Goal: Check status: Check status

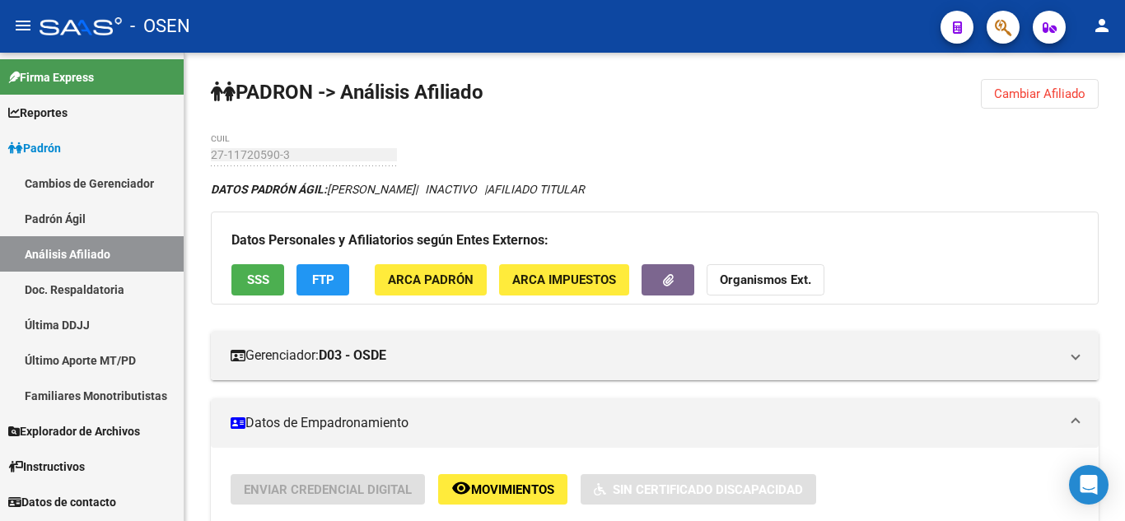
scroll to position [856, 0]
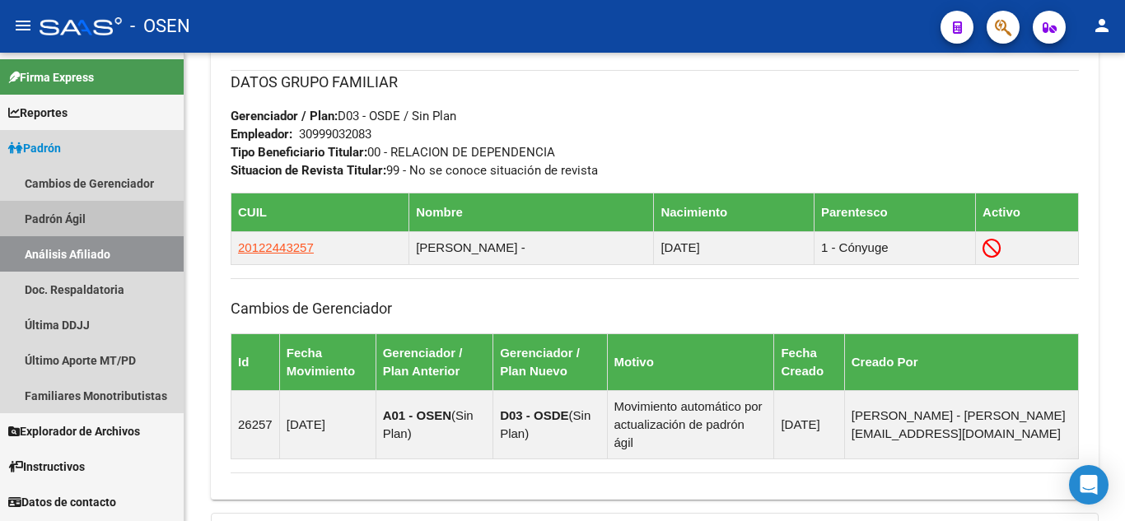
click at [105, 218] on link "Padrón Ágil" at bounding box center [92, 218] width 184 height 35
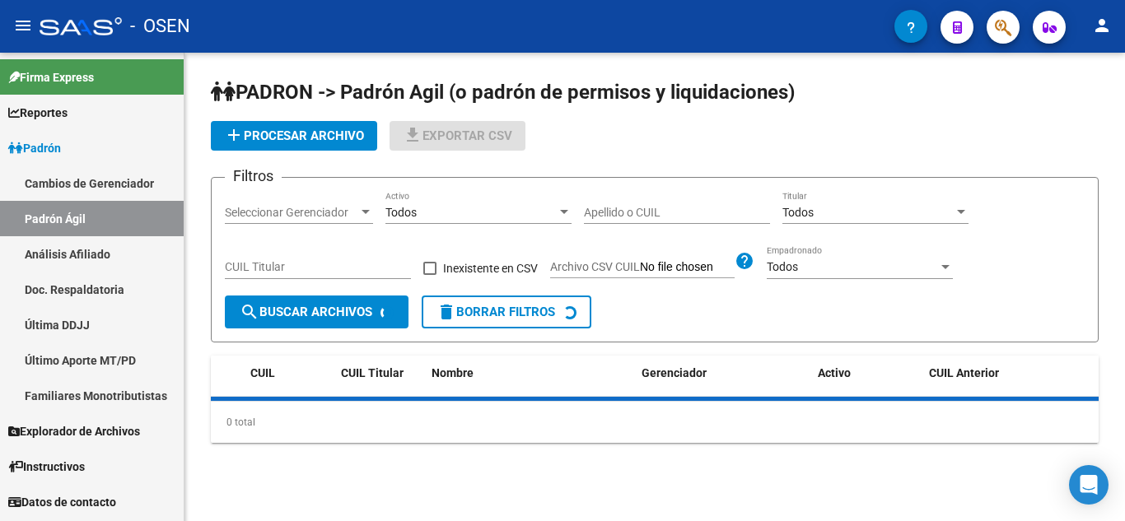
click at [101, 250] on link "Análisis Afiliado" at bounding box center [92, 253] width 184 height 35
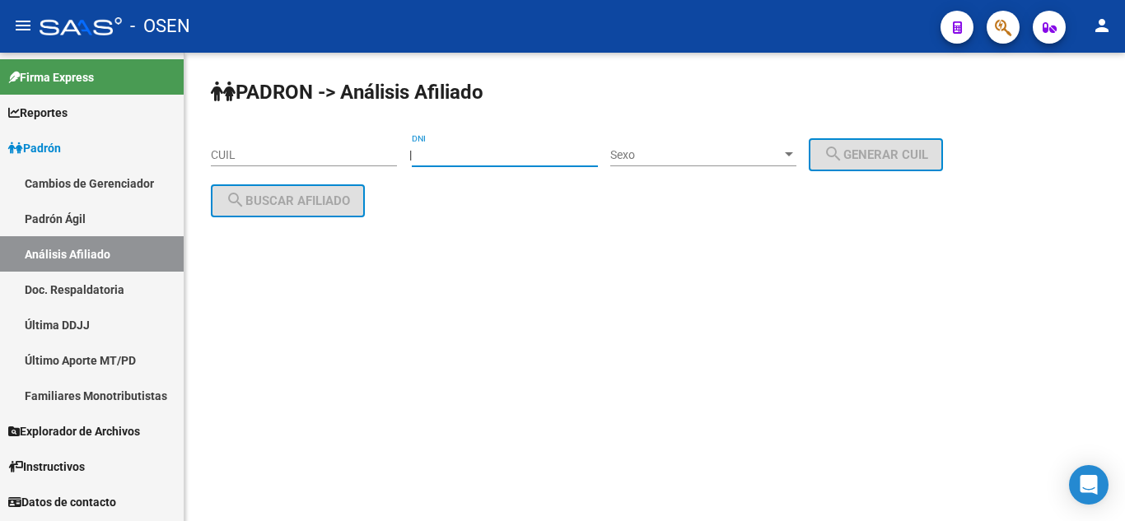
click at [502, 151] on input "DNI" at bounding box center [505, 155] width 186 height 14
type input "33075108"
click at [659, 150] on span "Sexo" at bounding box center [695, 155] width 171 height 14
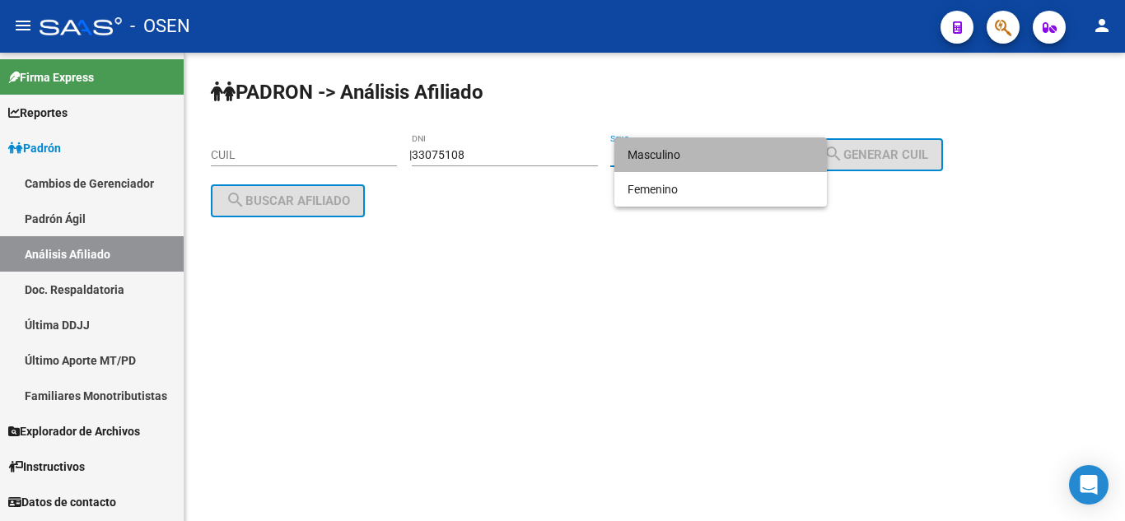
click at [680, 160] on span "Masculino" at bounding box center [720, 155] width 186 height 35
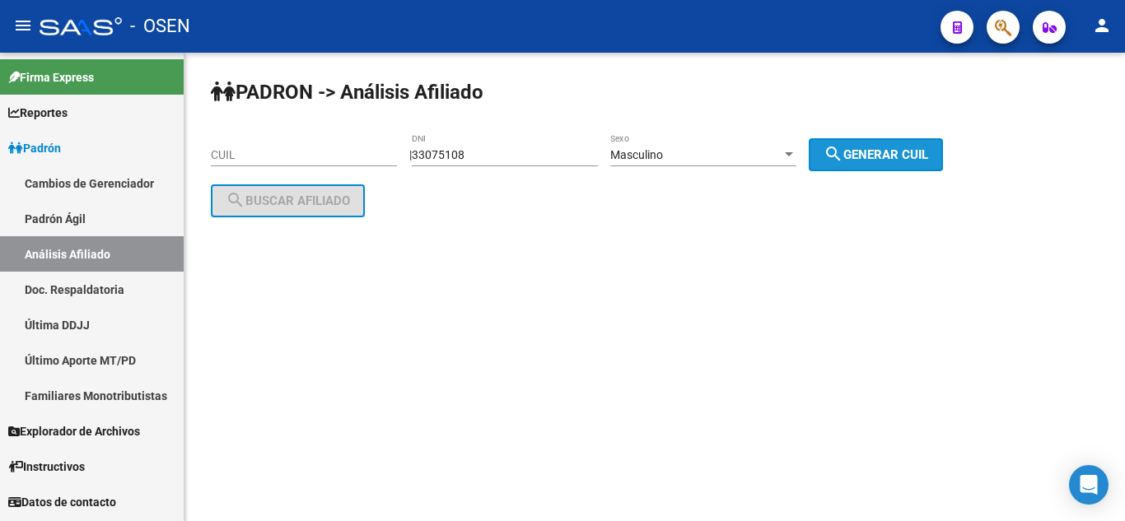
click at [838, 150] on button "search Generar CUIL" at bounding box center [876, 154] width 134 height 33
type input "20-33075108-9"
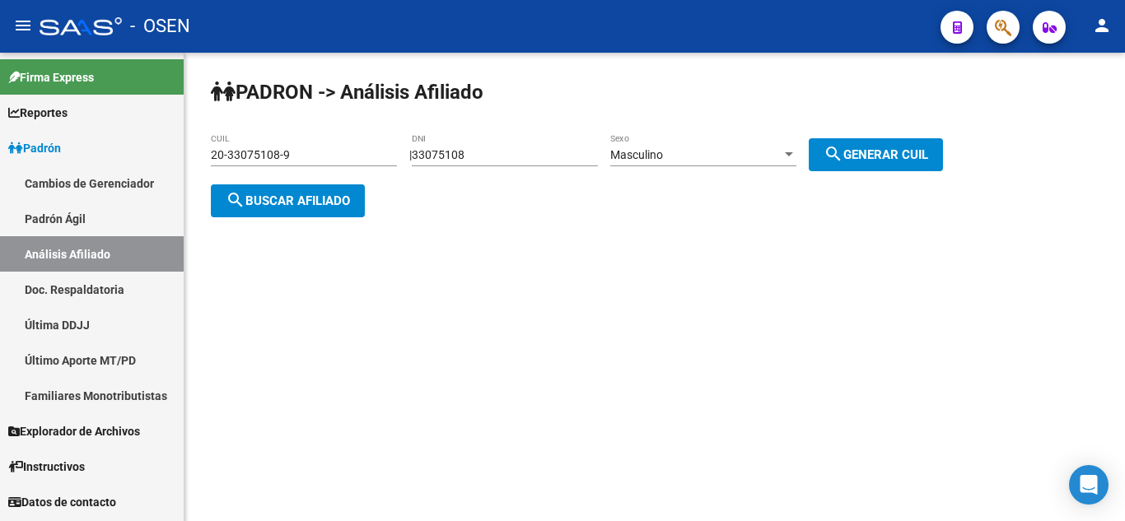
click at [283, 195] on span "search Buscar afiliado" at bounding box center [288, 201] width 124 height 15
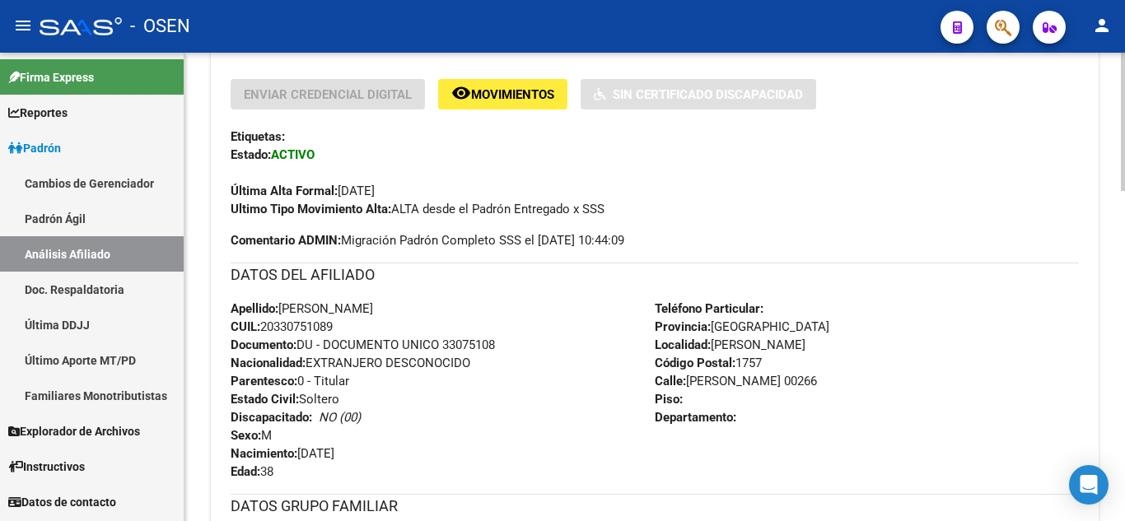
scroll to position [428, 0]
